Goal: Information Seeking & Learning: Learn about a topic

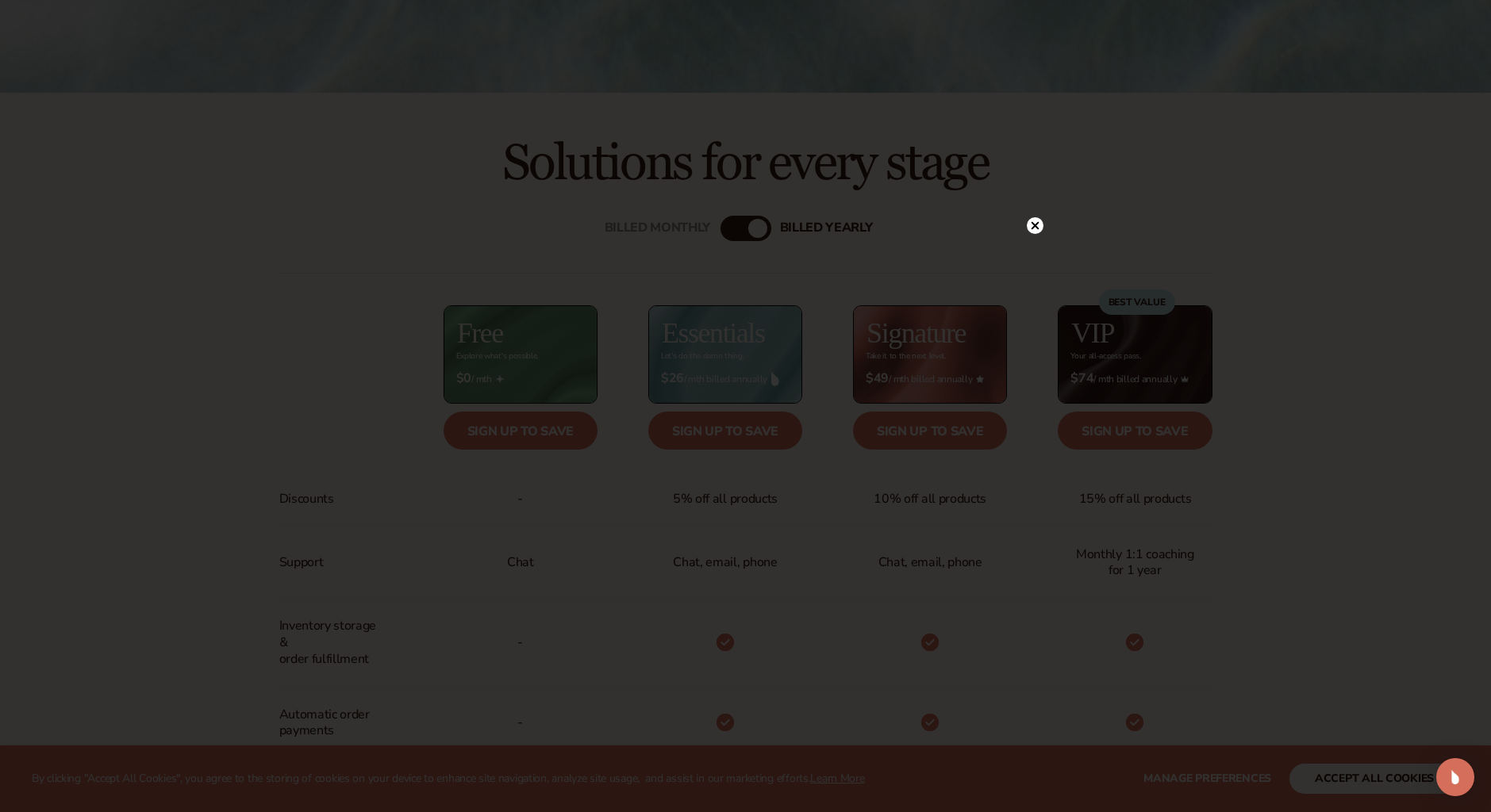
scroll to position [523, 0]
click at [1040, 227] on circle at bounding box center [1034, 226] width 16 height 16
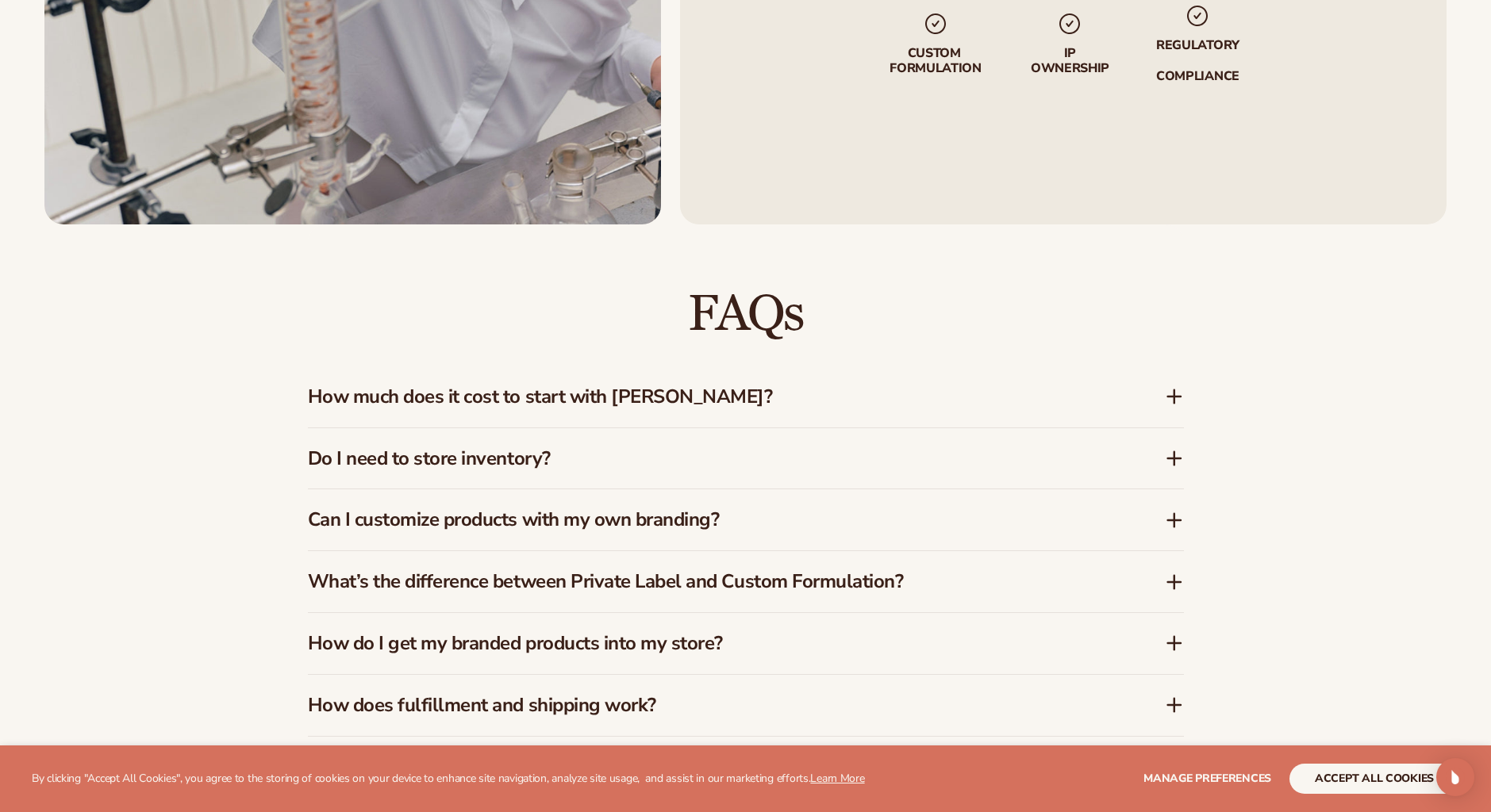
scroll to position [2514, 0]
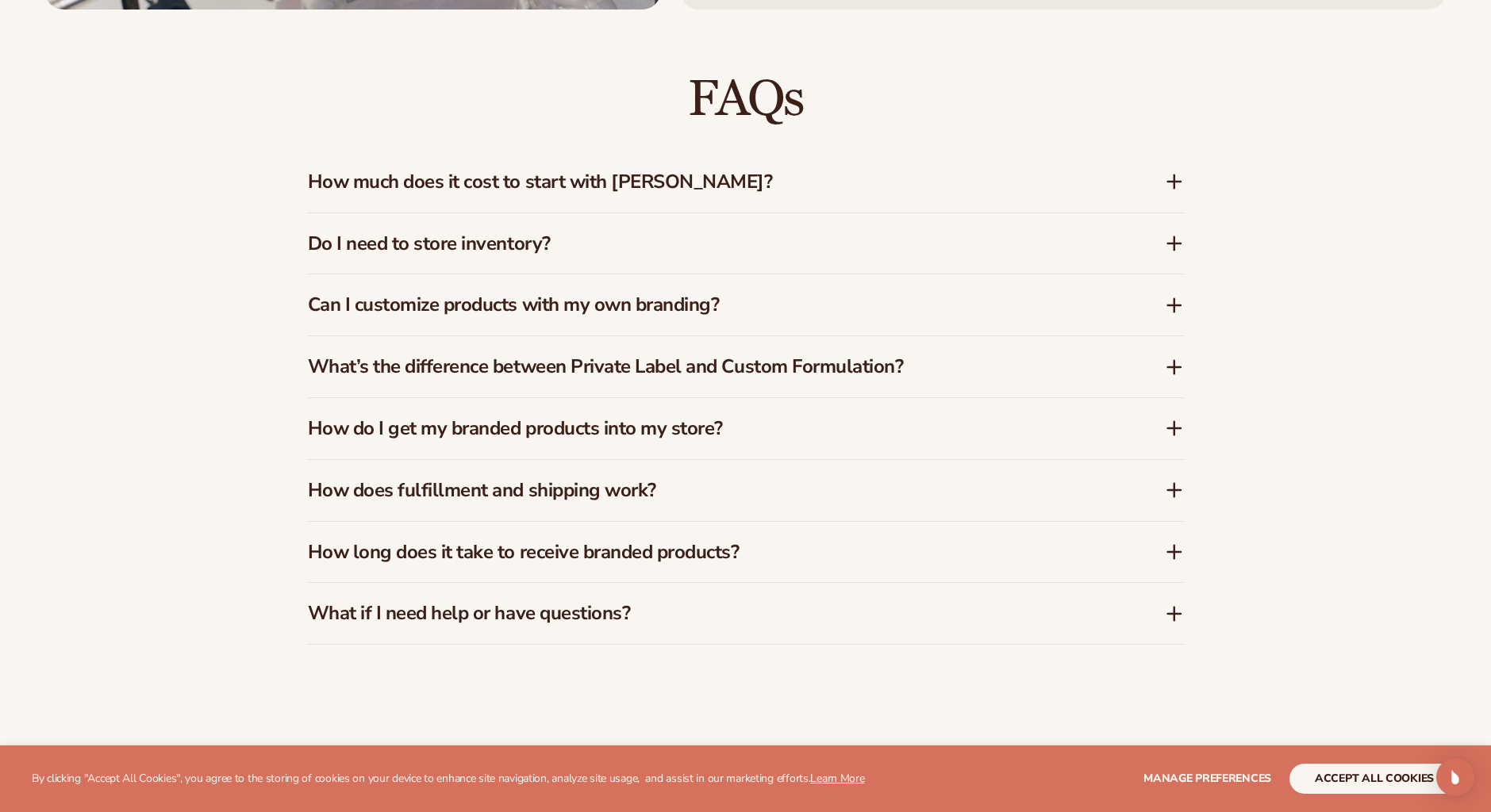
click at [703, 261] on div "Do I need to store inventory?" at bounding box center [746, 243] width 876 height 61
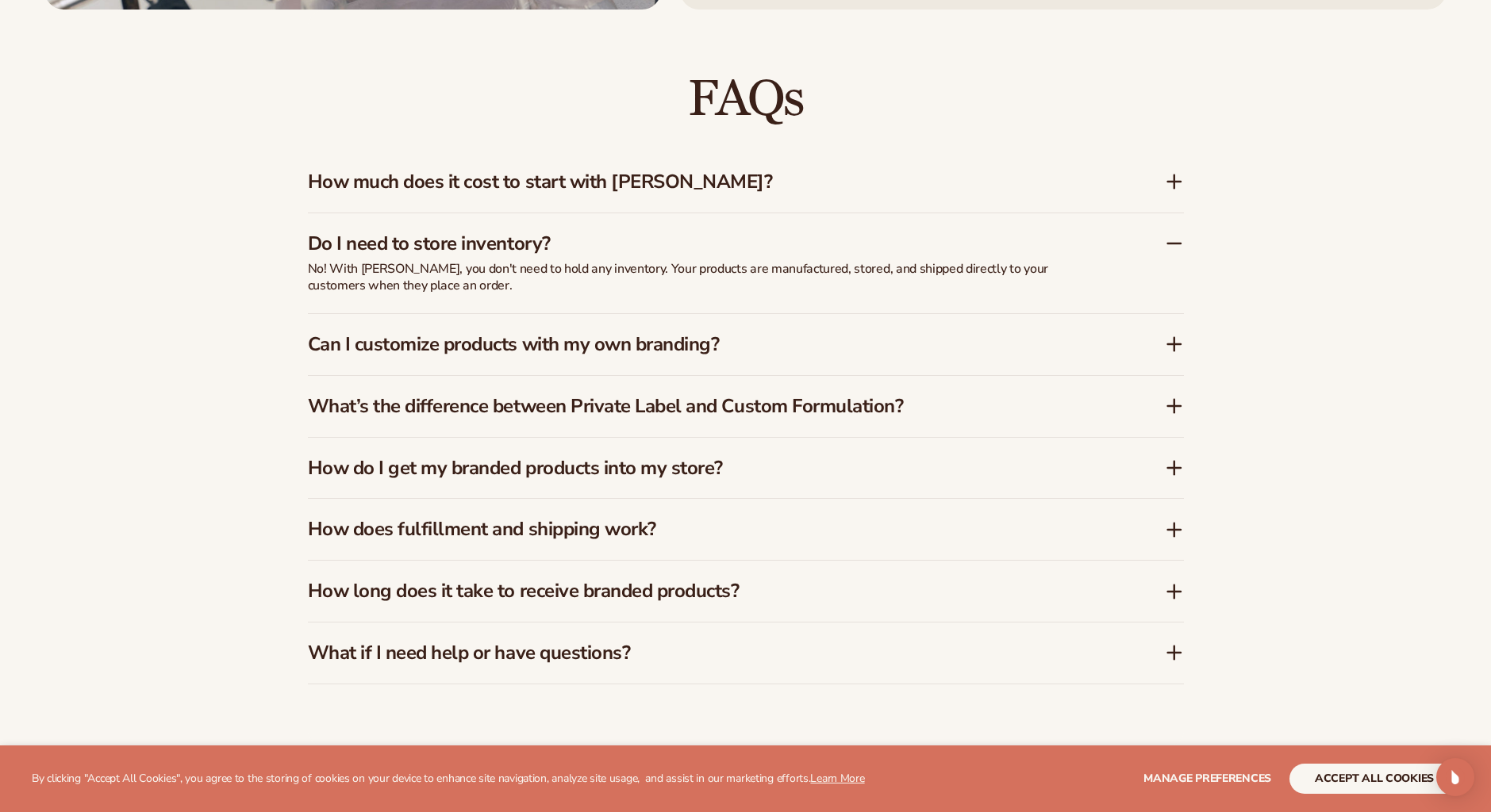
click at [726, 197] on div "How much does it cost to start with [PERSON_NAME]?" at bounding box center [746, 181] width 876 height 61
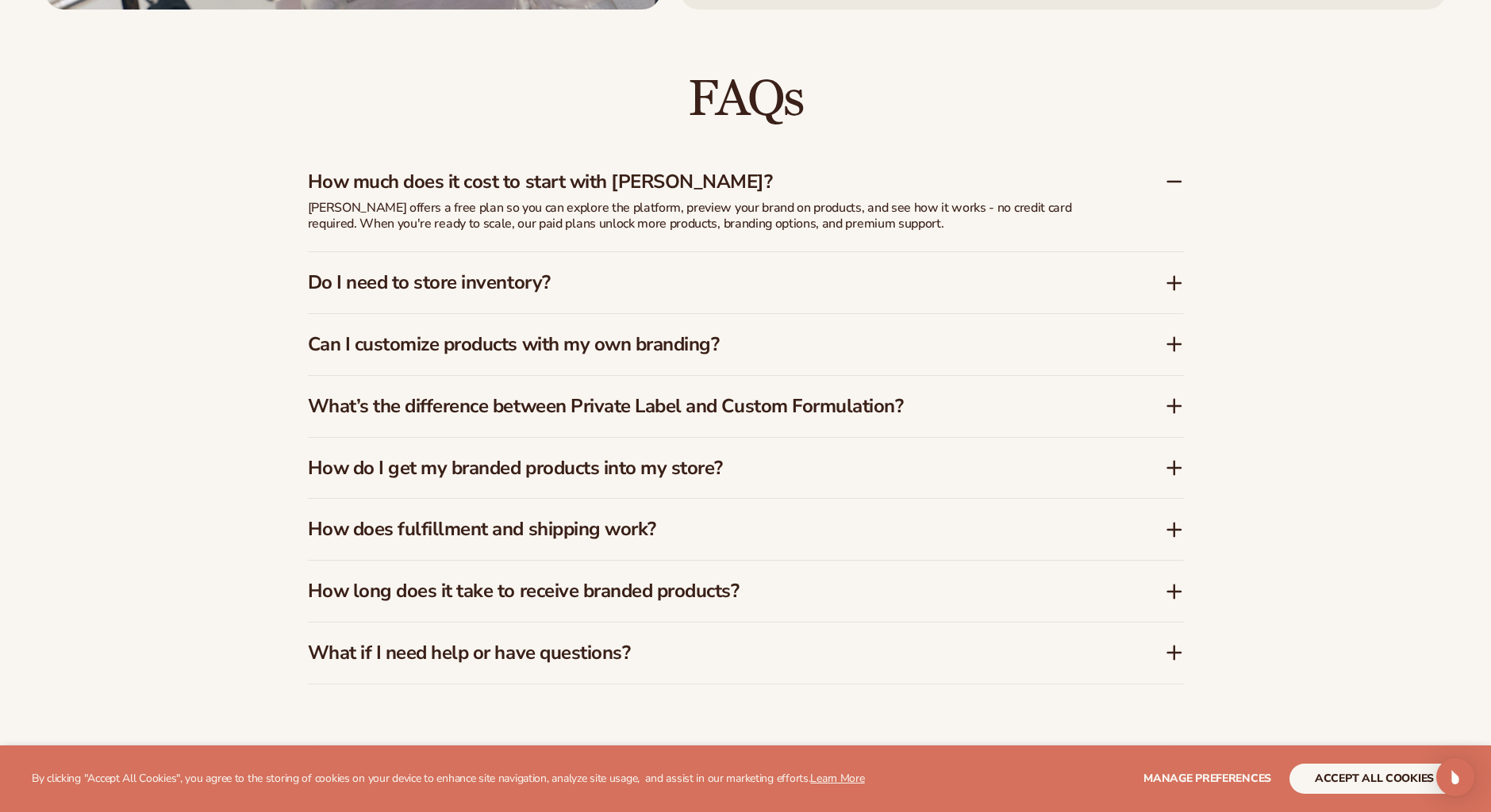
click at [733, 188] on h3 "How much does it cost to start with [PERSON_NAME]?" at bounding box center [713, 181] width 809 height 23
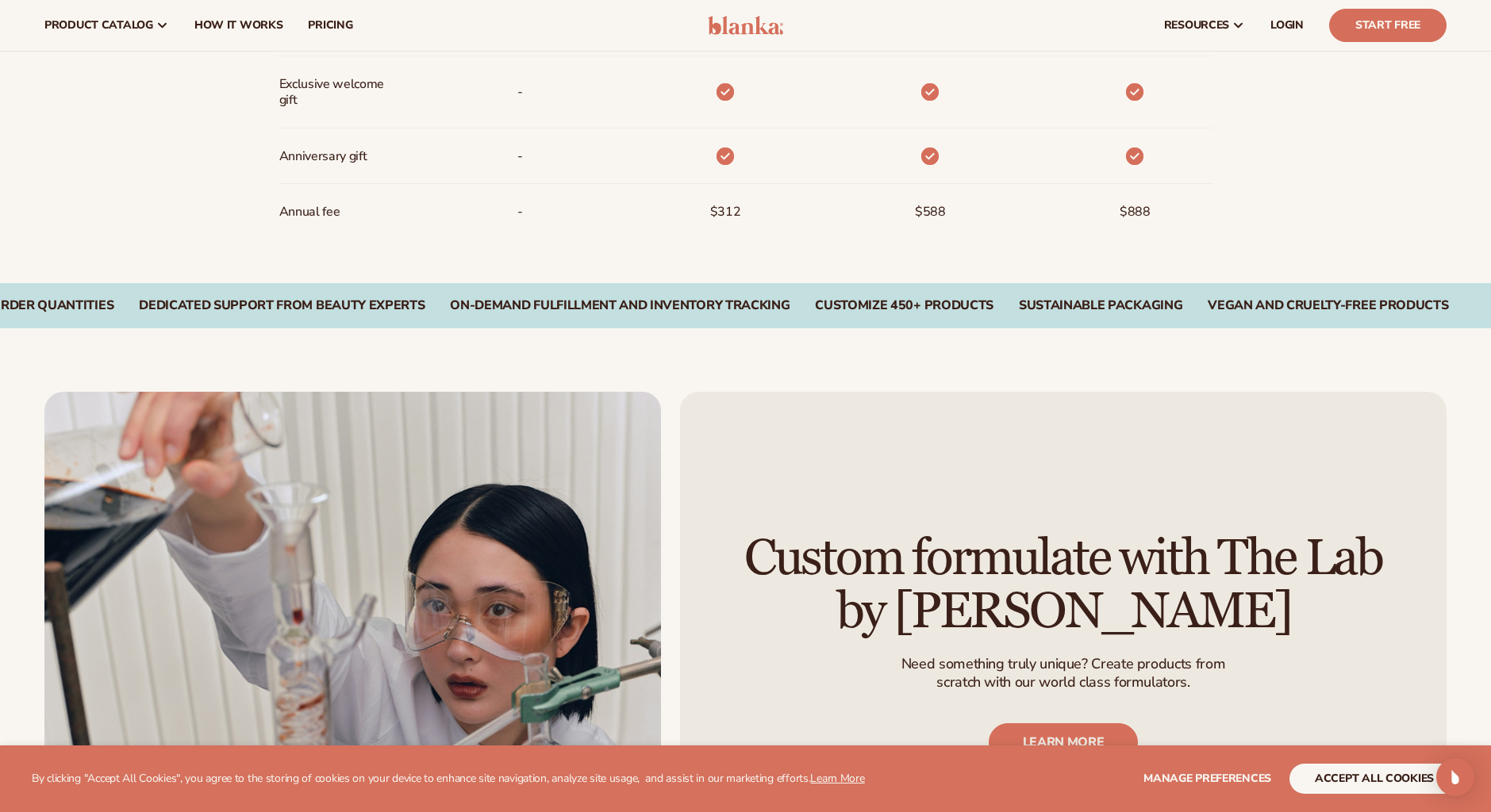
scroll to position [0, 0]
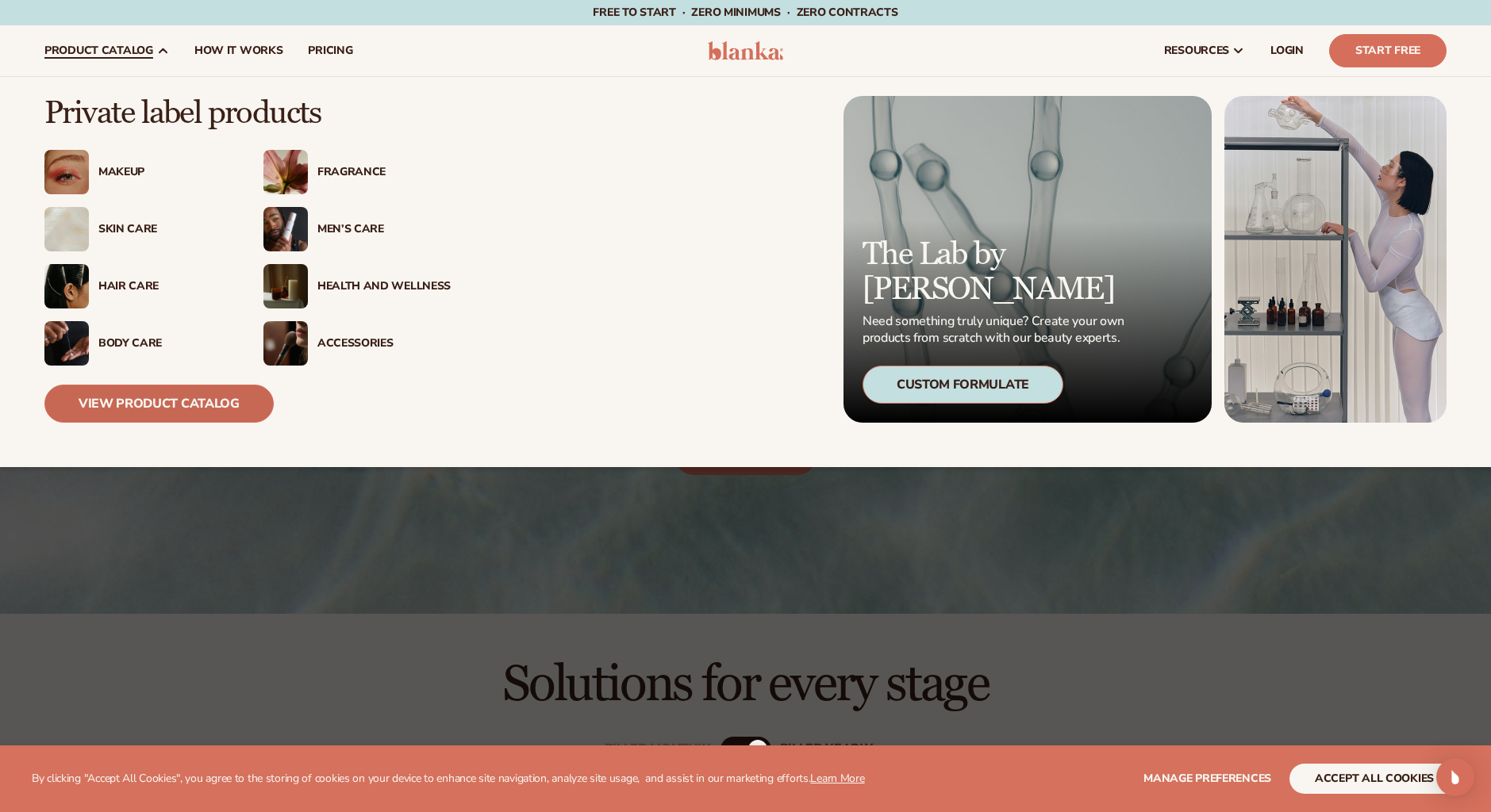
click at [175, 410] on link "View Product Catalog" at bounding box center [159, 404] width 230 height 38
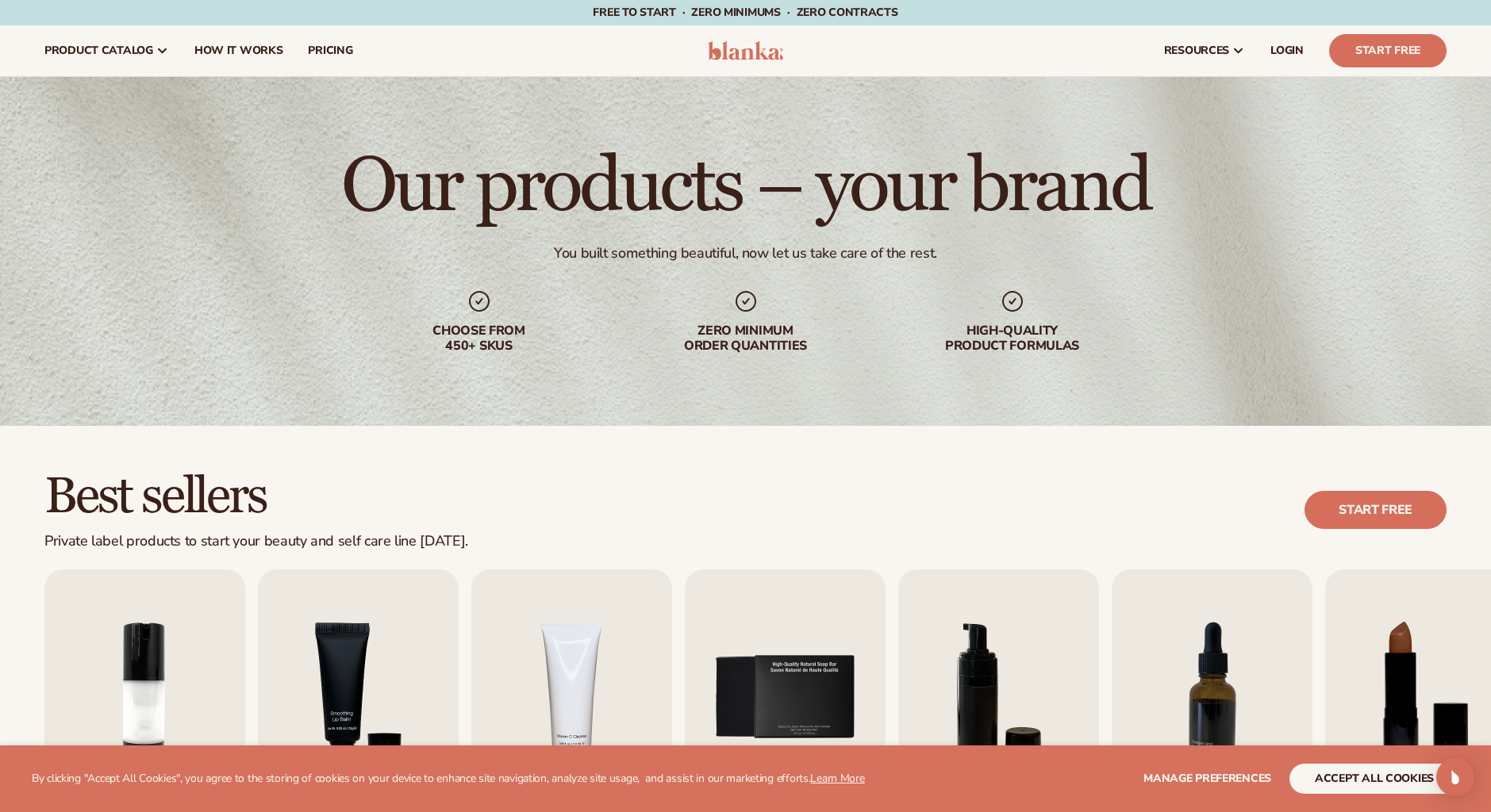
click at [746, 50] on img at bounding box center [746, 50] width 76 height 19
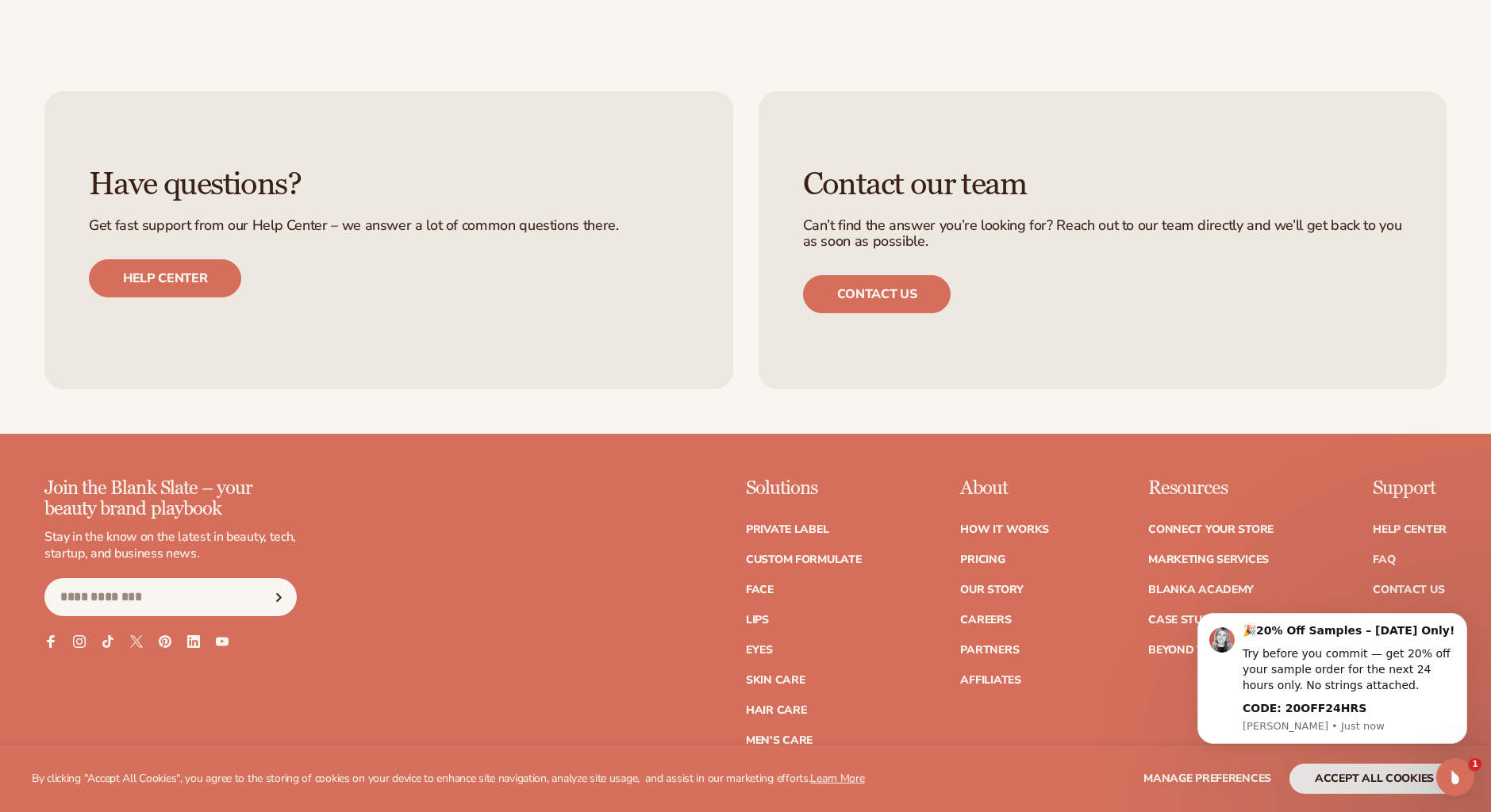
scroll to position [7074, 0]
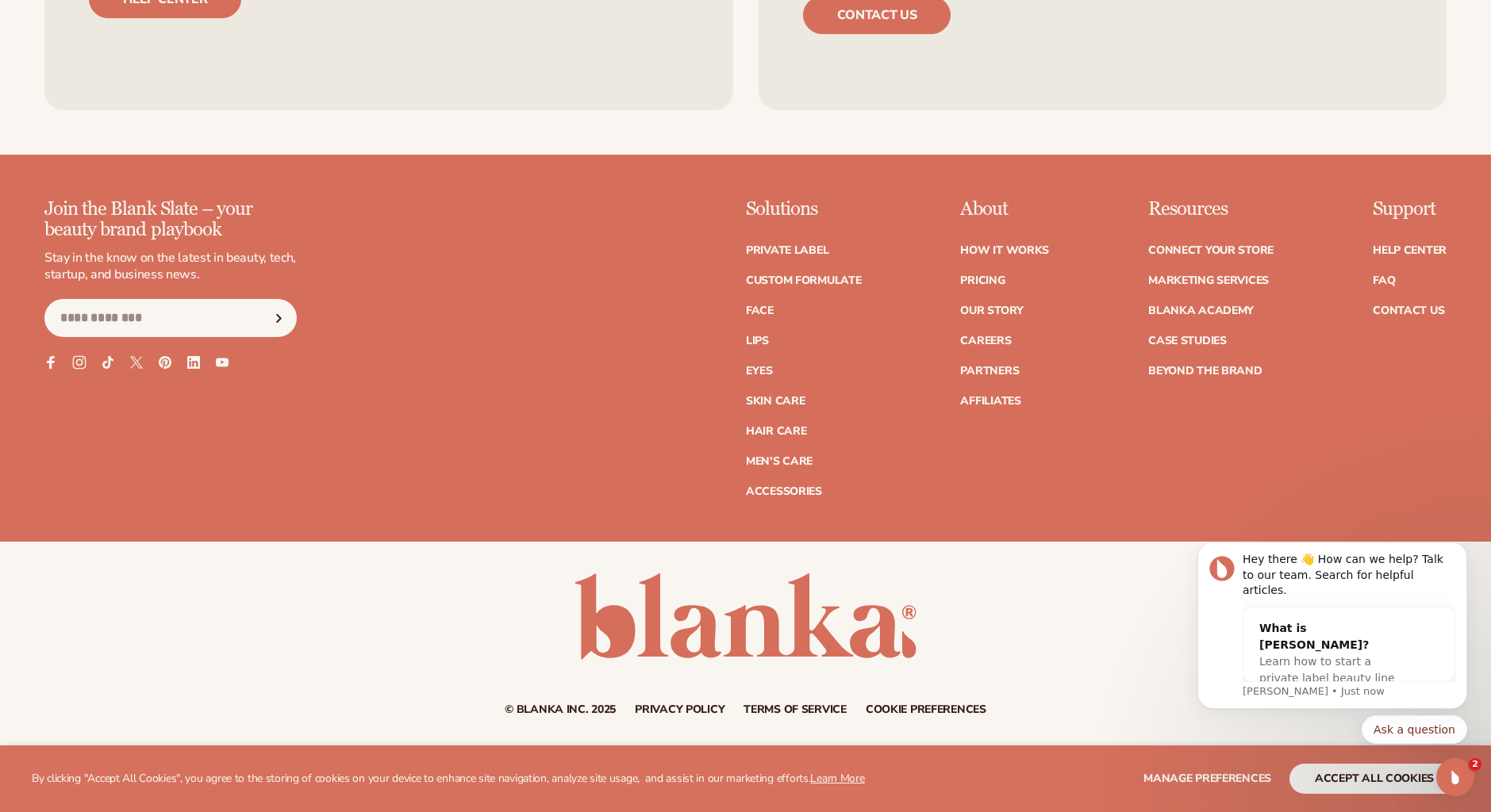
click at [80, 364] on icon at bounding box center [78, 362] width 14 height 14
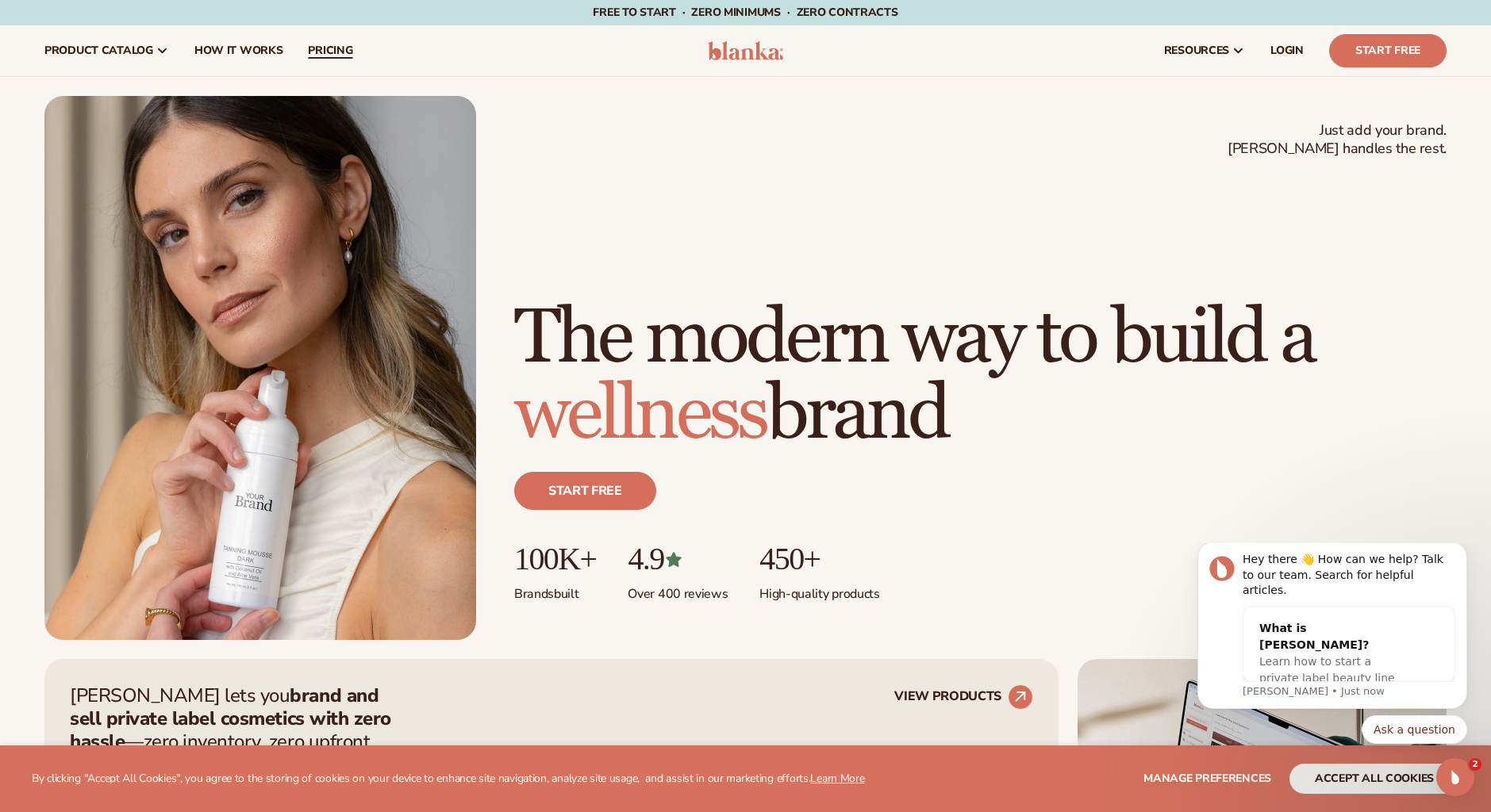
click at [344, 46] on span "pricing" at bounding box center [330, 51] width 45 height 13
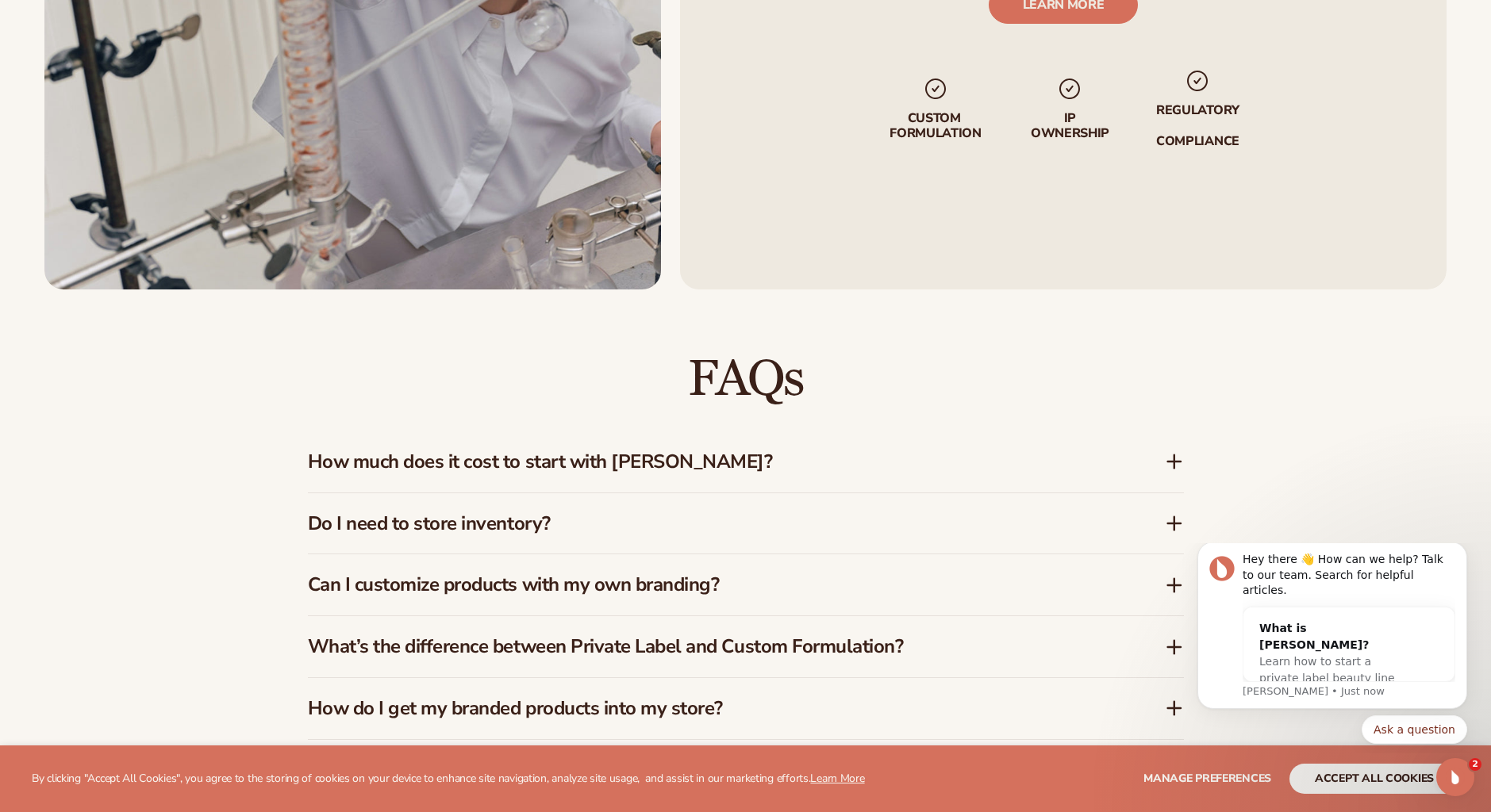
scroll to position [2369, 0]
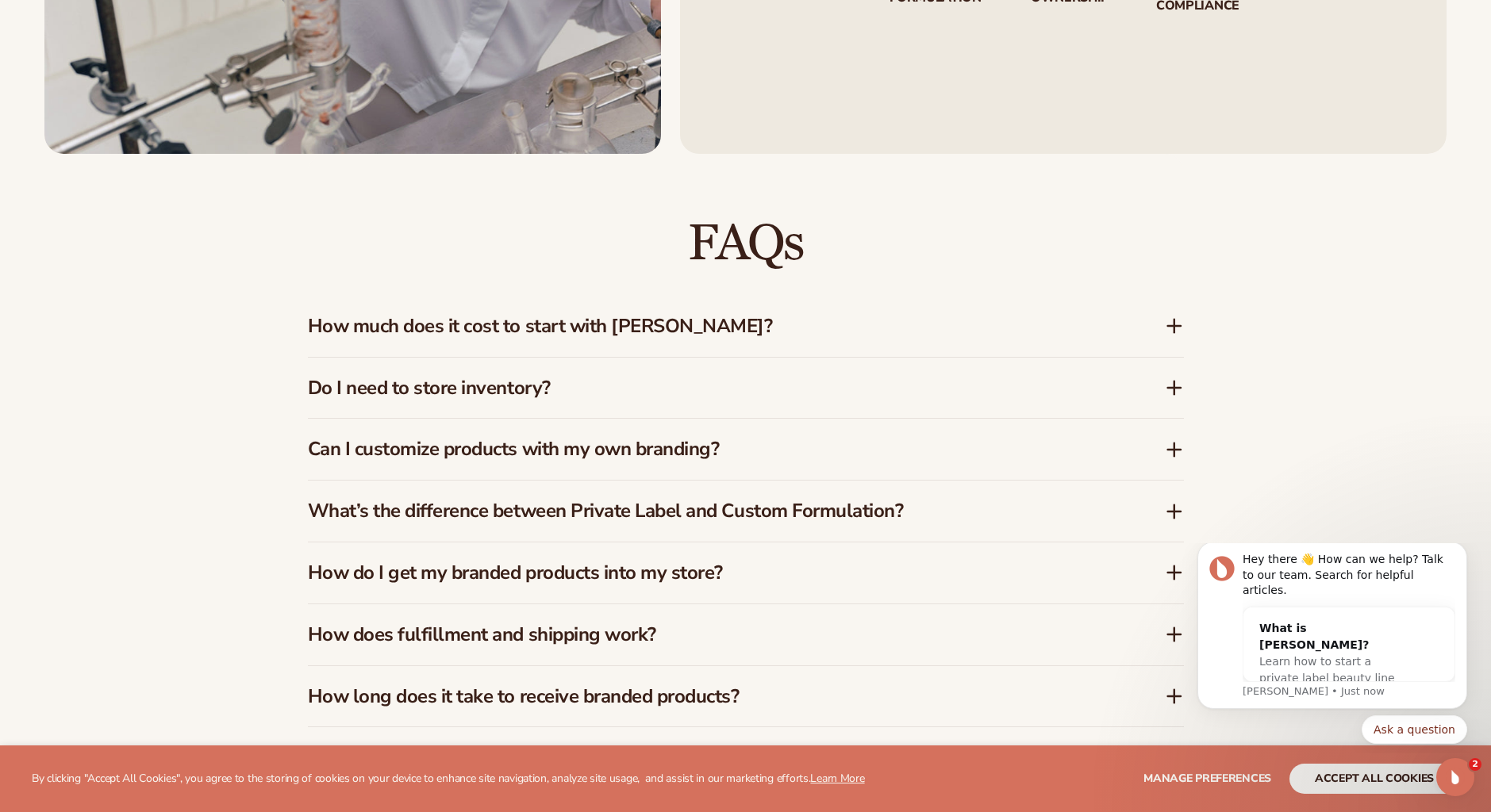
click at [723, 322] on h3 "How much does it cost to start with Blanka?" at bounding box center [713, 326] width 809 height 23
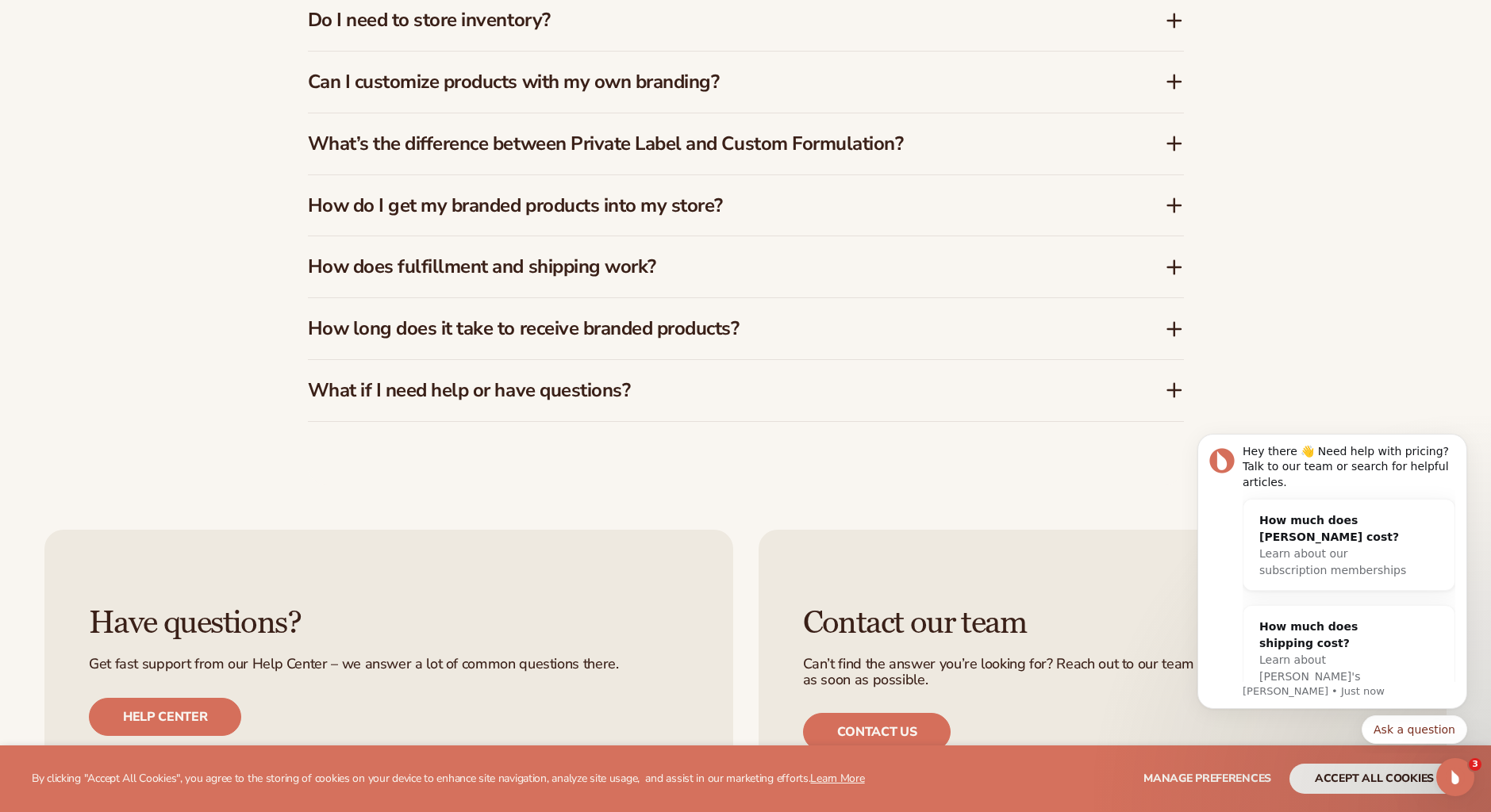
scroll to position [2854, 0]
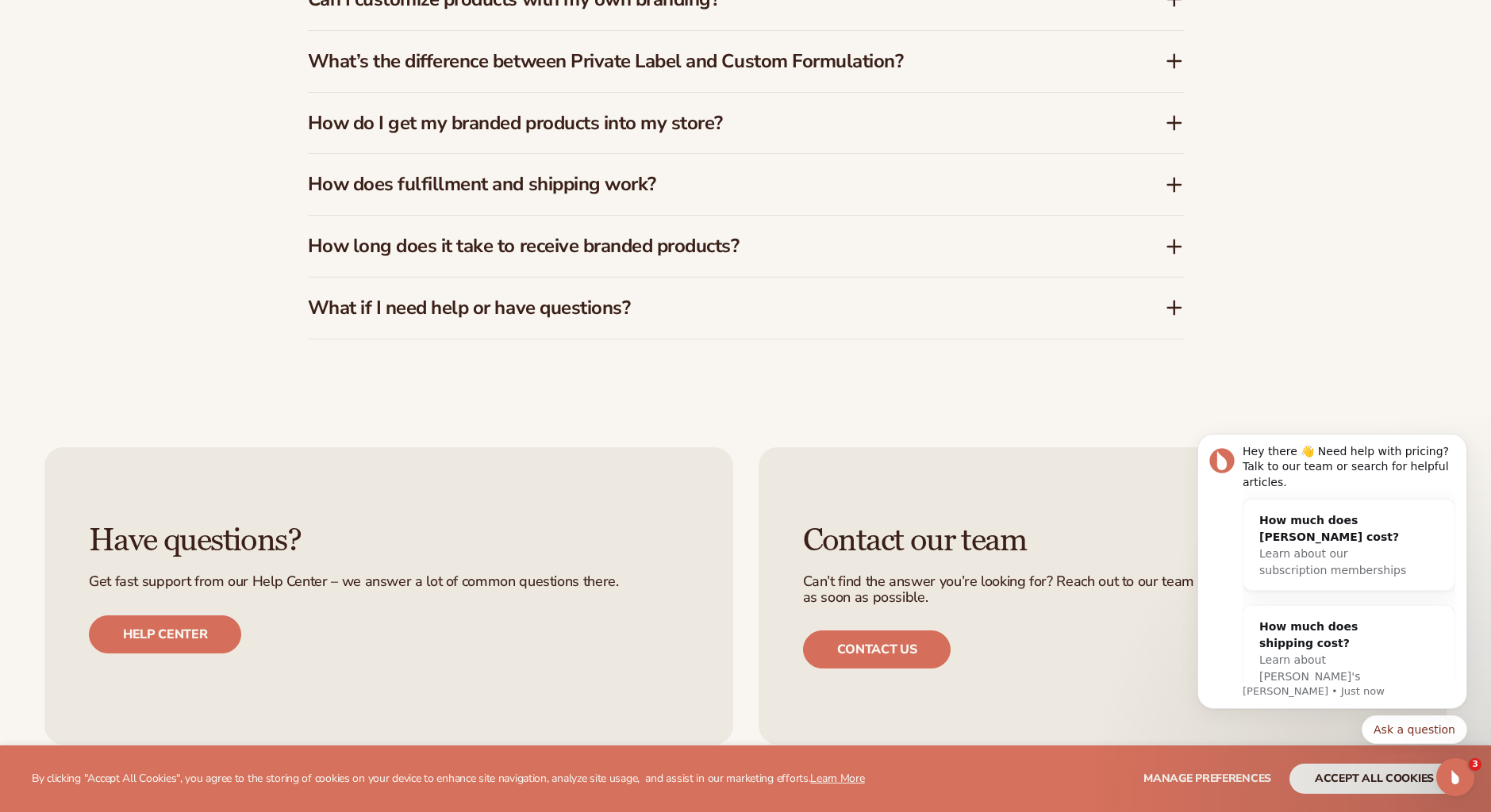
click at [744, 253] on h3 "How long does it take to receive branded products?" at bounding box center [713, 246] width 809 height 23
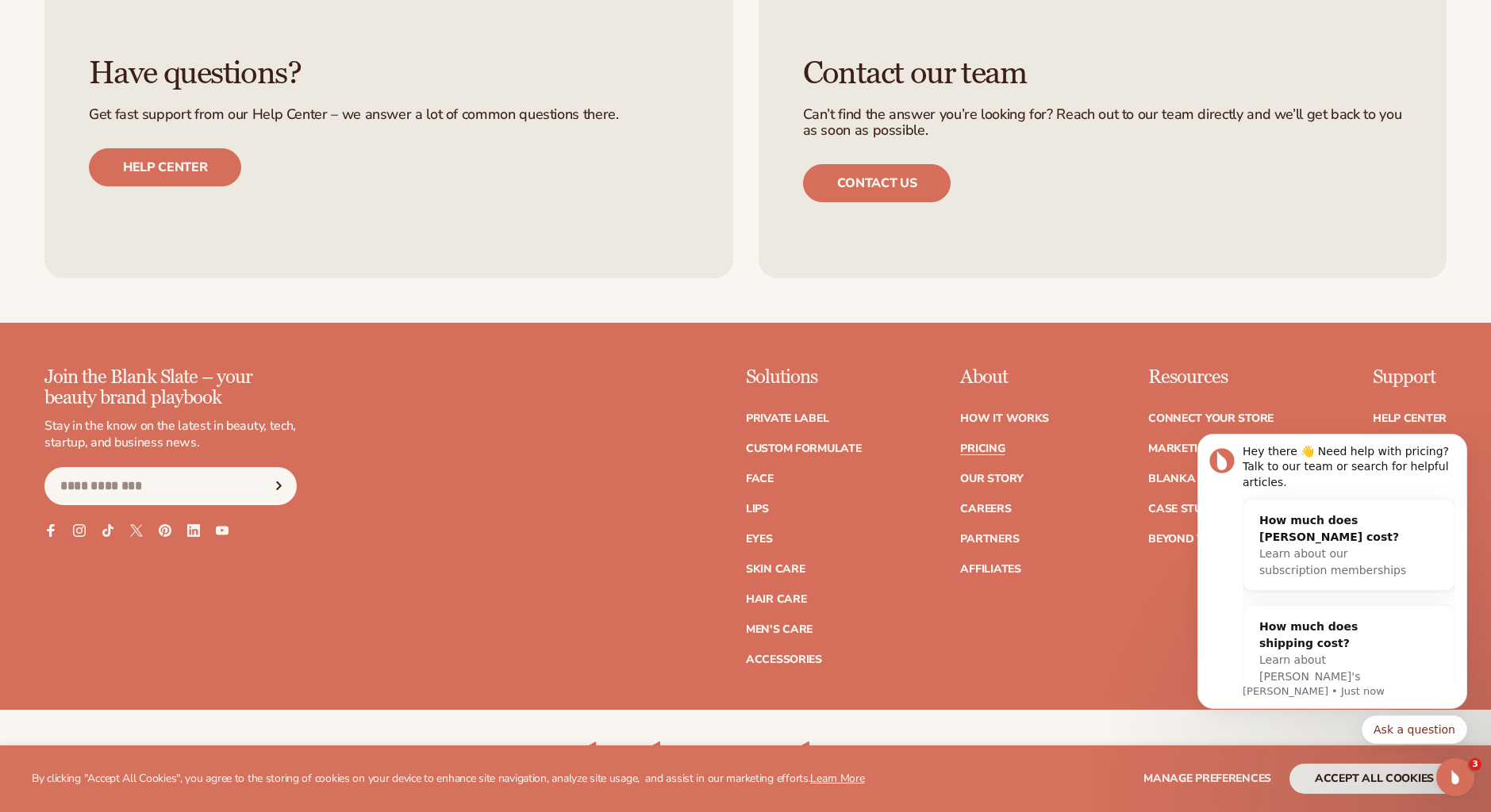
scroll to position [3478, 0]
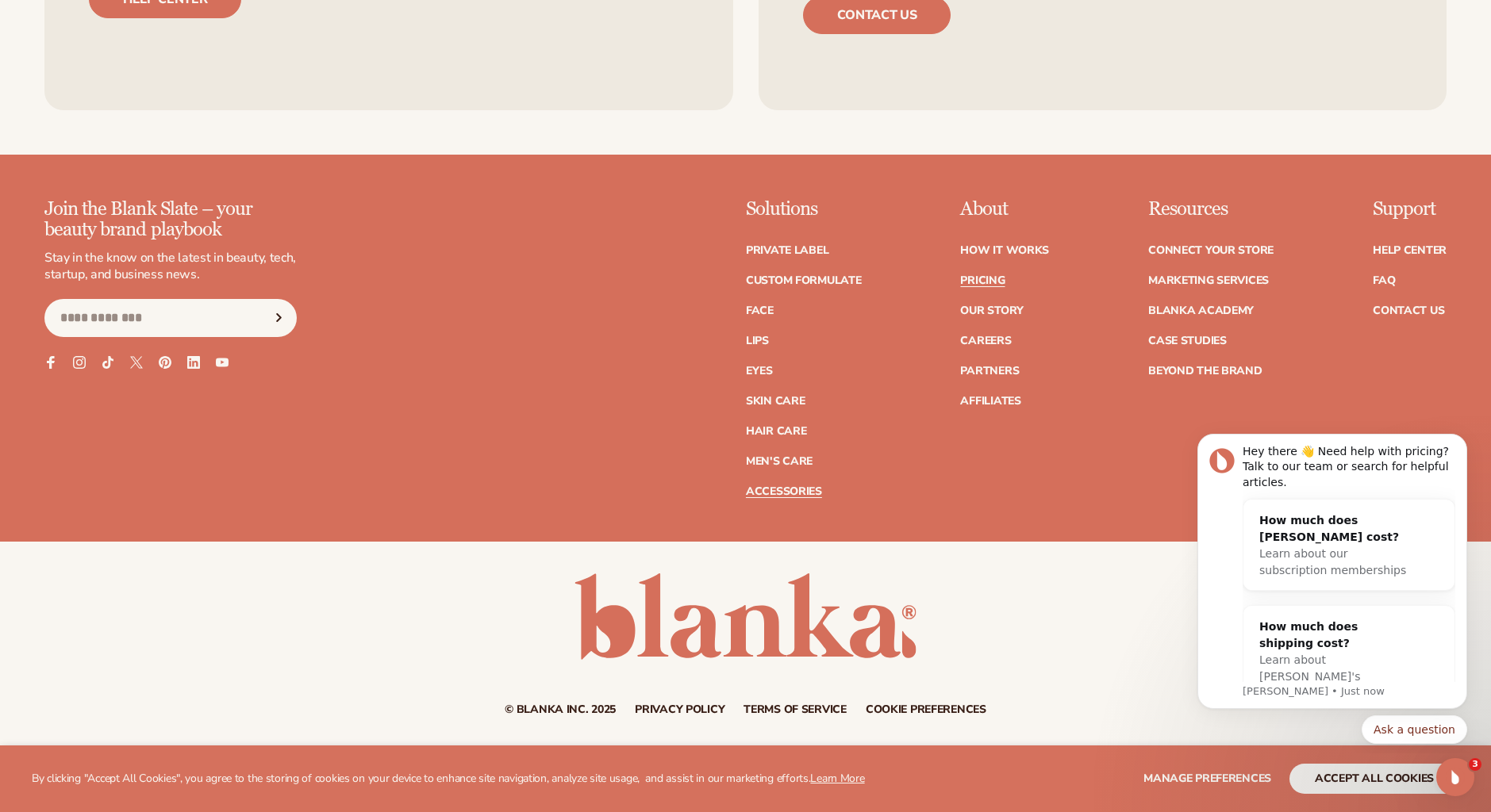
click at [783, 490] on link "Accessories" at bounding box center [784, 492] width 77 height 11
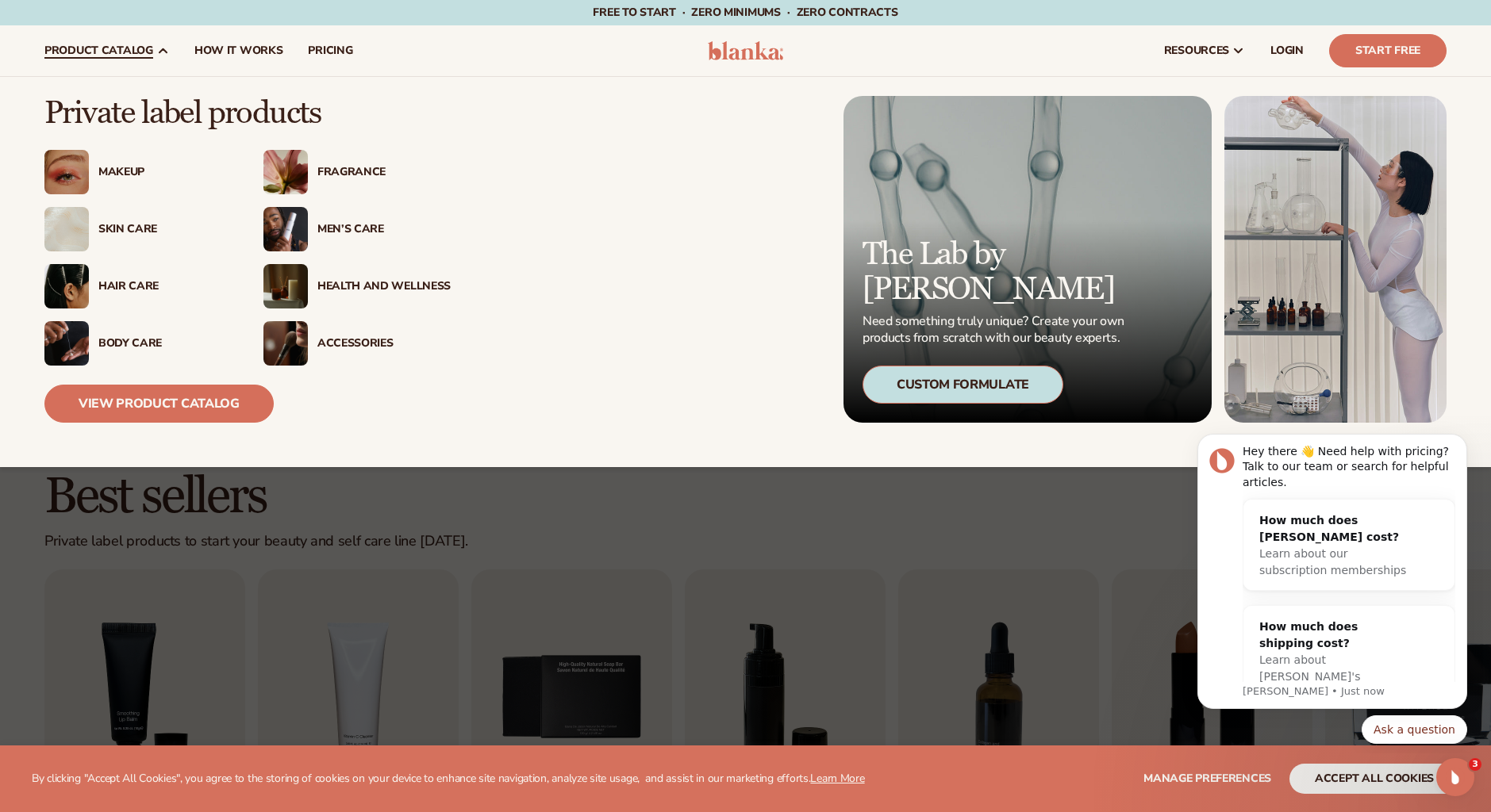
click at [121, 45] on span "product catalog" at bounding box center [98, 51] width 108 height 13
